Goal: Information Seeking & Learning: Learn about a topic

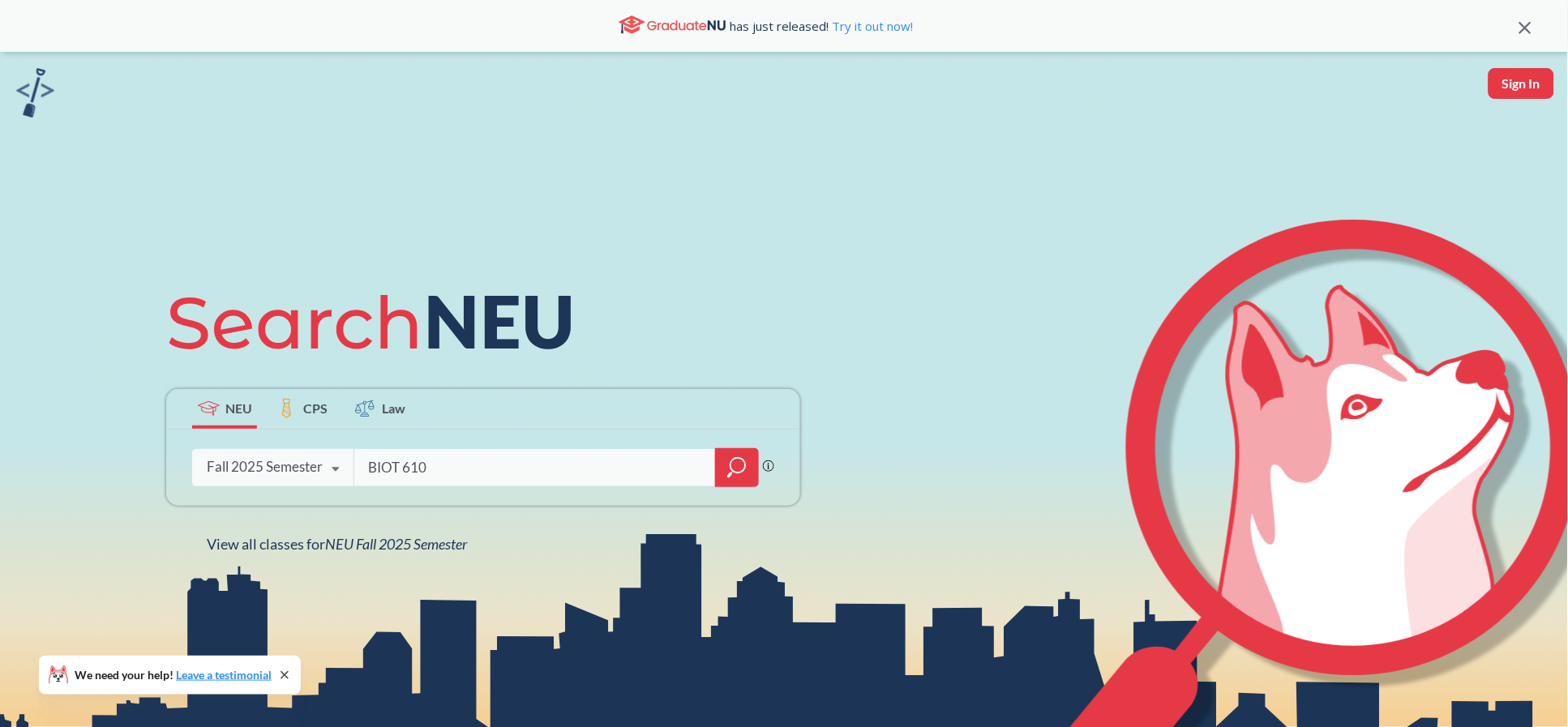
type input "BIOT 6100"
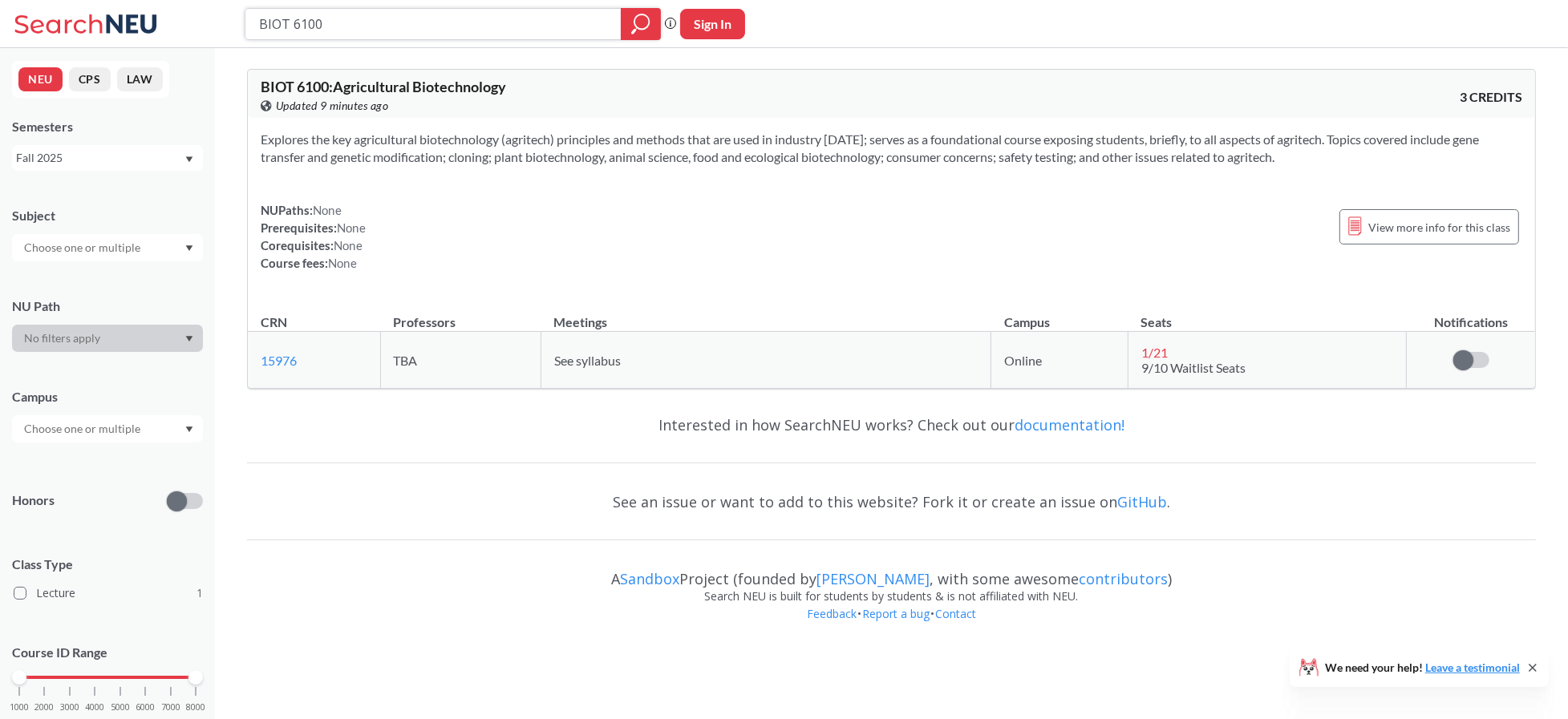
drag, startPoint x: 344, startPoint y: 17, endPoint x: 121, endPoint y: 17, distance: 223.0
click at [121, 17] on div "BIOT 6100 Phrase search guarantees the exact search appears in the results. Ex.…" at bounding box center [784, 24] width 1568 height 48
paste input "BIOT 5401"
drag, startPoint x: 265, startPoint y: 21, endPoint x: 232, endPoint y: 21, distance: 33.0
click at [232, 21] on div "BIOT 5401 Phrase search guarantees the exact search appears in the results. Ex.…" at bounding box center [784, 24] width 1568 height 48
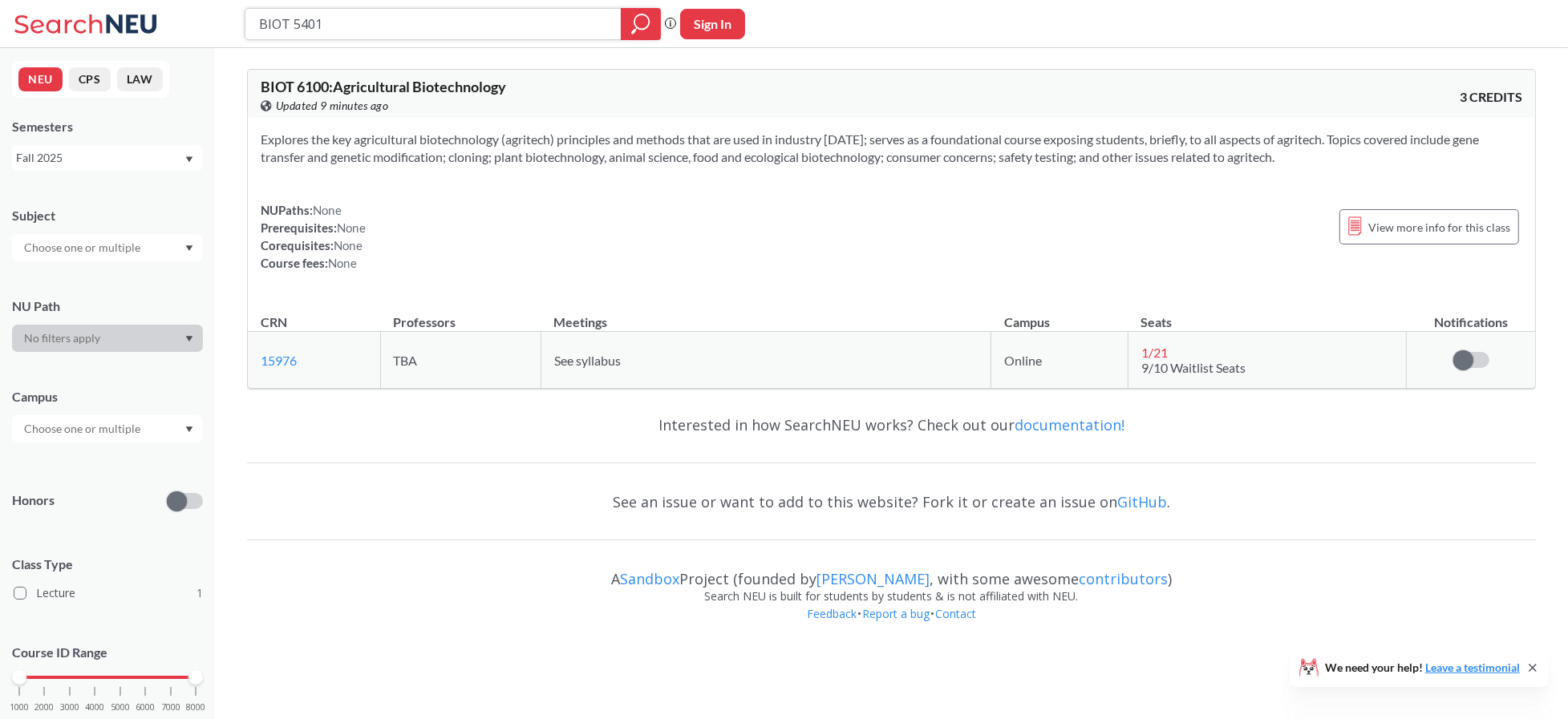
type input "BIOT 5401"
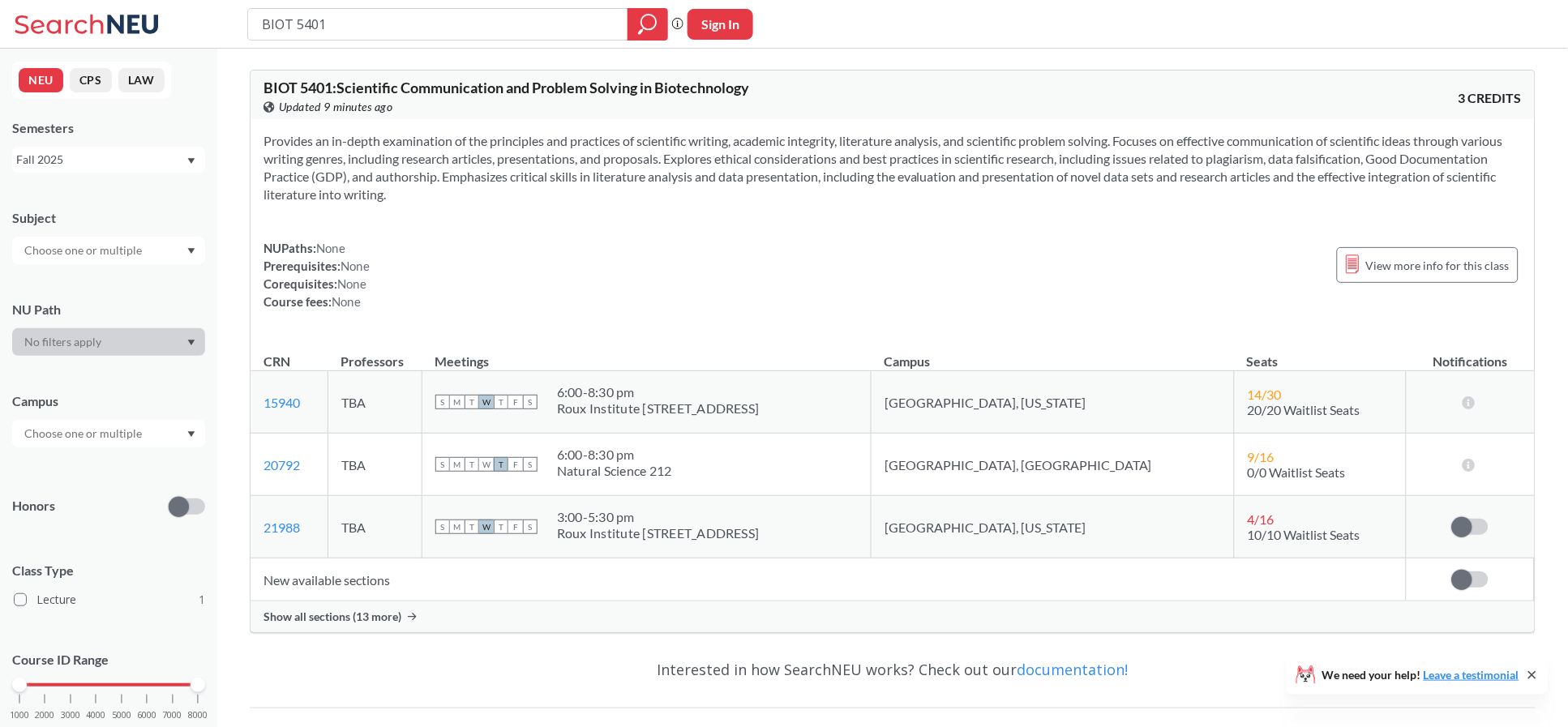
click at [394, 627] on div "Show all sections (13 more)" at bounding box center [892, 617] width 1284 height 31
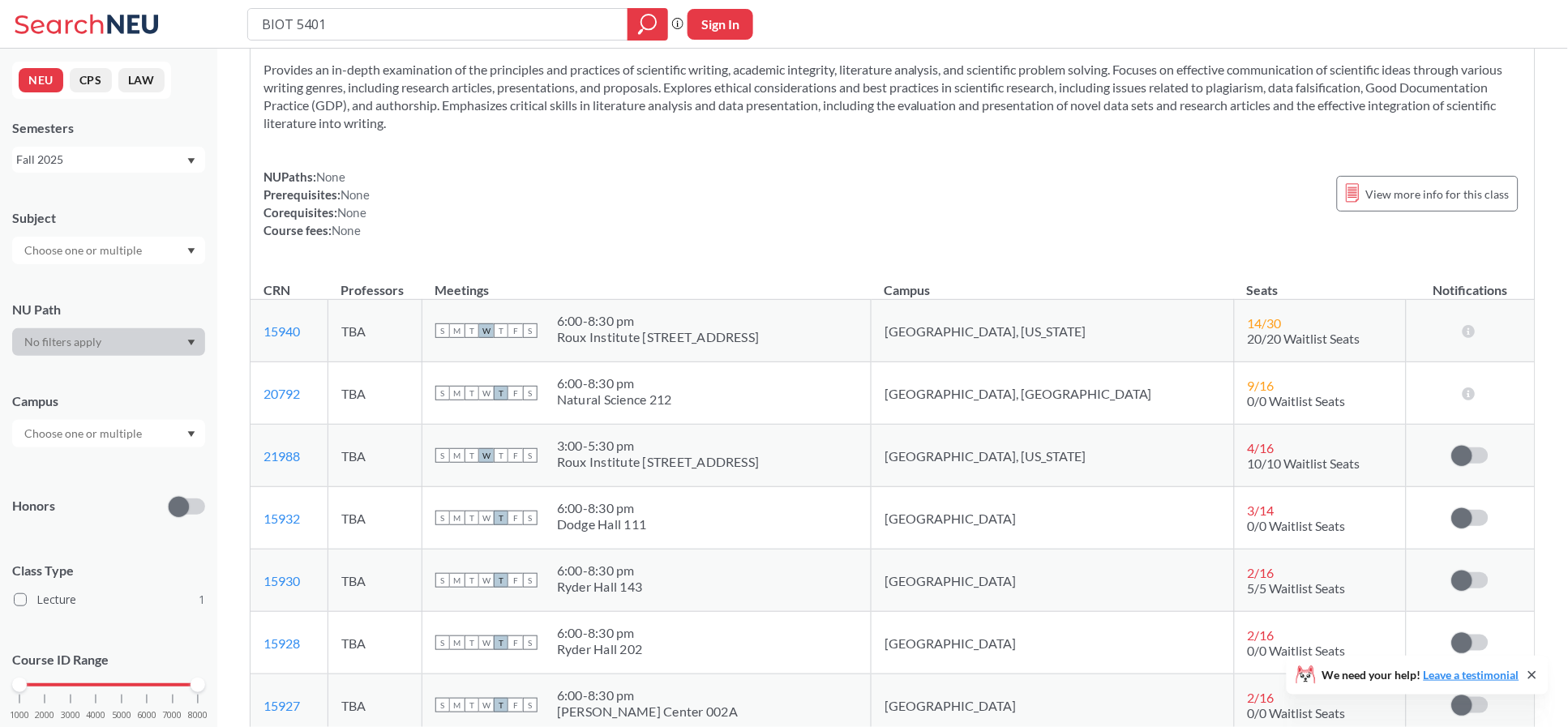
scroll to position [108, 0]
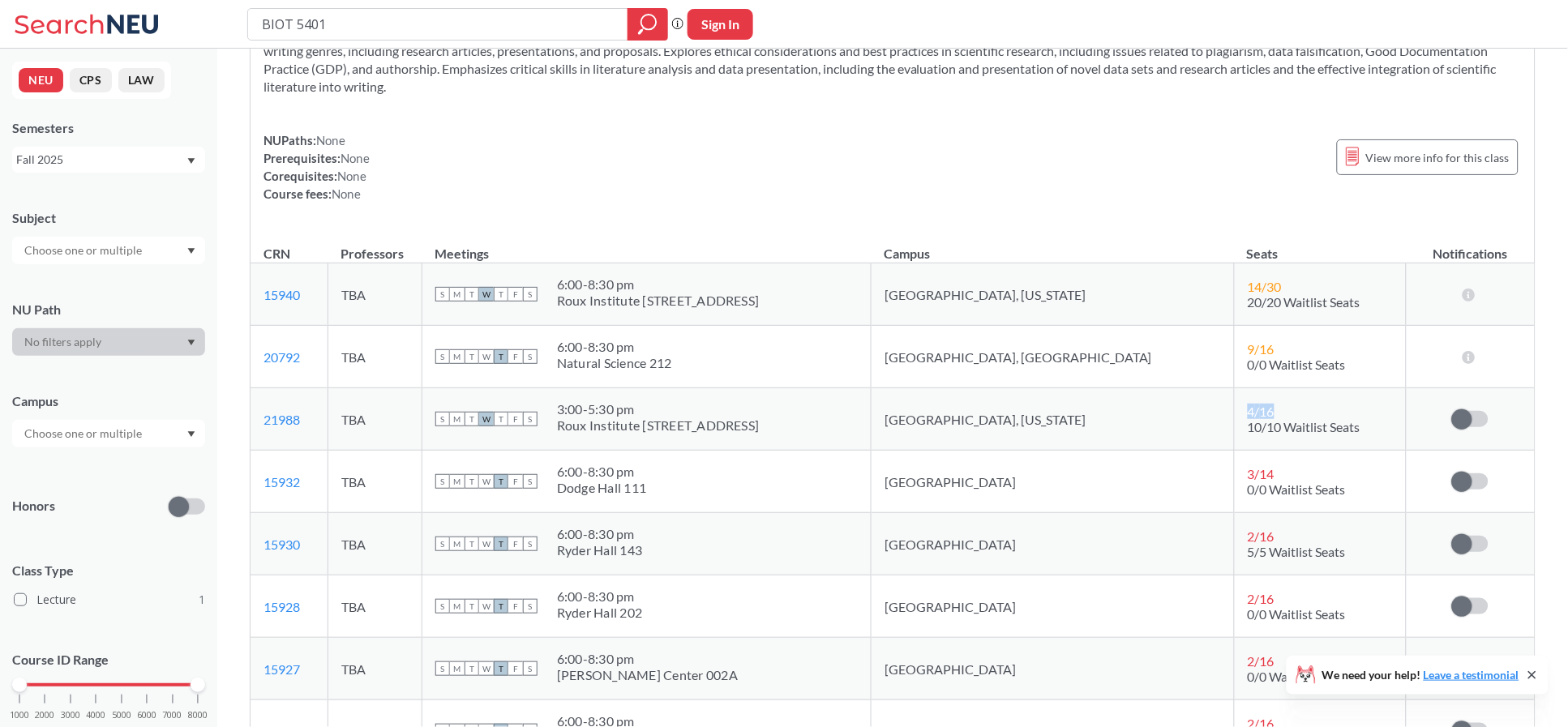
drag, startPoint x: 1171, startPoint y: 410, endPoint x: 1198, endPoint y: 410, distance: 27.0
click at [1248, 410] on div "4 / 16" at bounding box center [1266, 411] width 36 height 15
click at [1248, 407] on div "4 / 16" at bounding box center [1266, 411] width 36 height 15
drag, startPoint x: 1181, startPoint y: 414, endPoint x: 1202, endPoint y: 414, distance: 21.0
click at [1248, 414] on div "4 / 16" at bounding box center [1266, 411] width 36 height 15
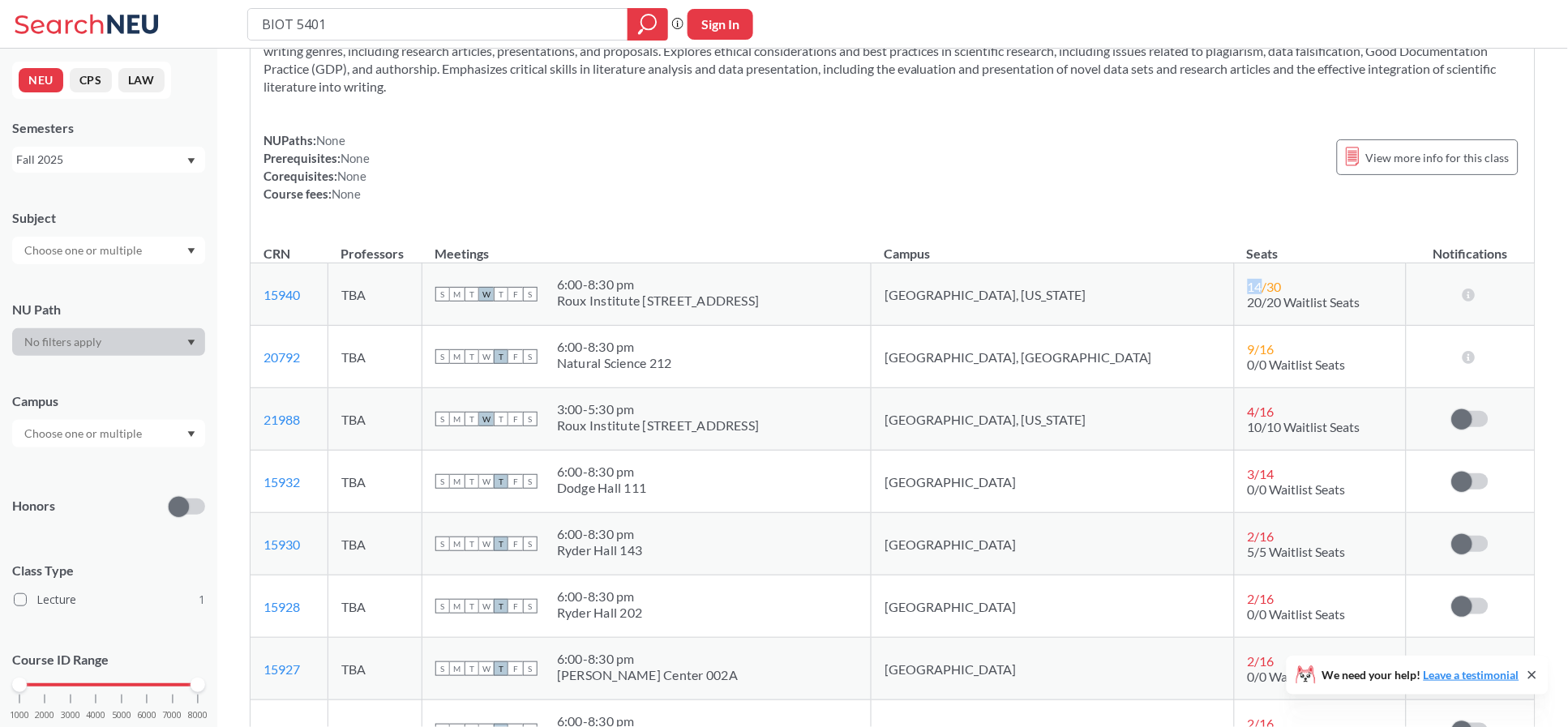
drag, startPoint x: 1173, startPoint y: 285, endPoint x: 1185, endPoint y: 285, distance: 12.0
click at [1248, 285] on span "14 / 30" at bounding box center [1265, 286] width 34 height 15
click at [769, 115] on div "Provides an in-depth examination of the principles and practices of scientific …" at bounding box center [892, 120] width 1284 height 217
